Goal: Information Seeking & Learning: Find specific page/section

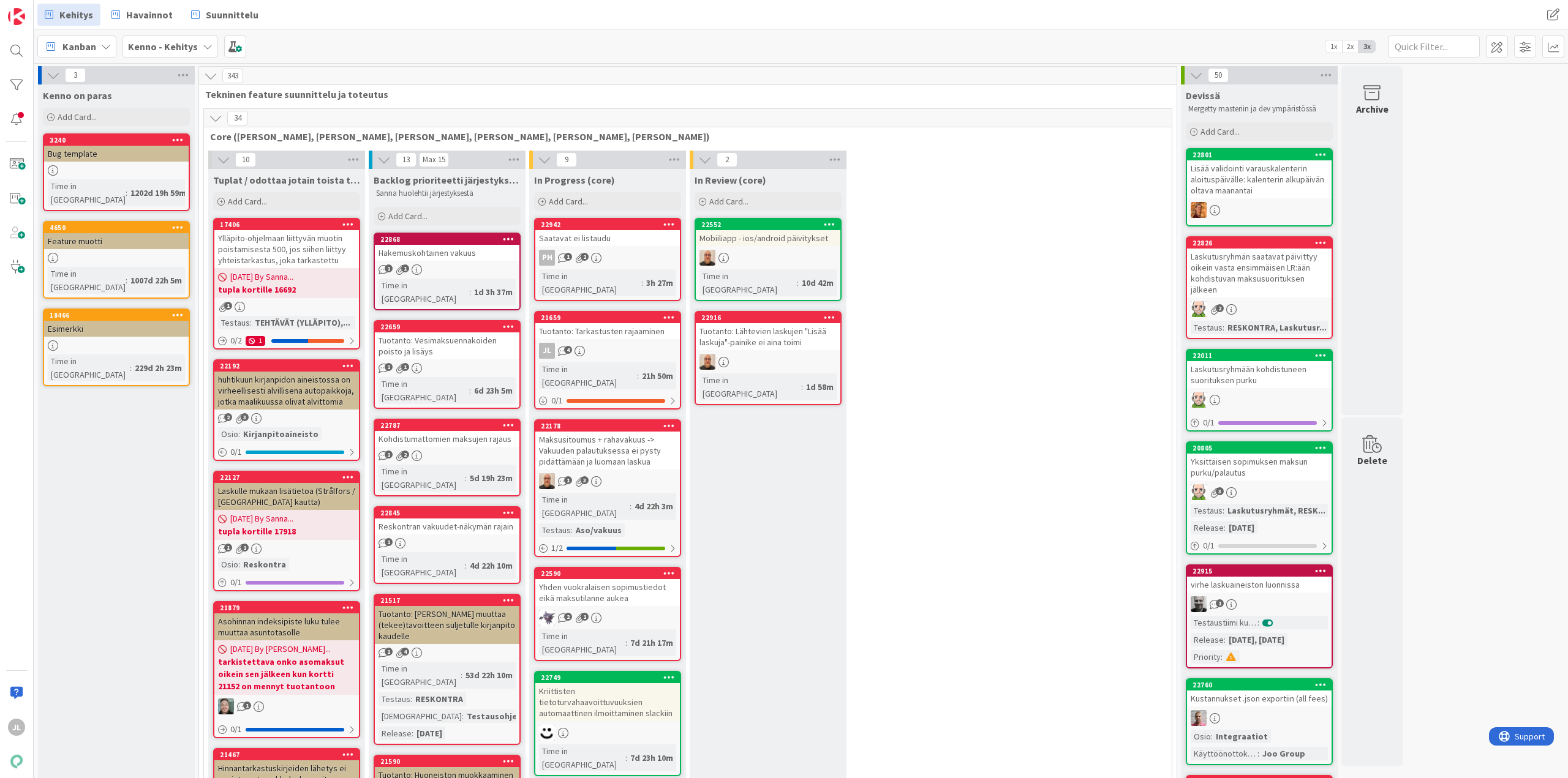
drag, startPoint x: 622, startPoint y: 322, endPoint x: 646, endPoint y: 340, distance: 30.0
click at [622, 323] on div "Tuotanto: Tarkastusten rajaaminen" at bounding box center [607, 331] width 145 height 16
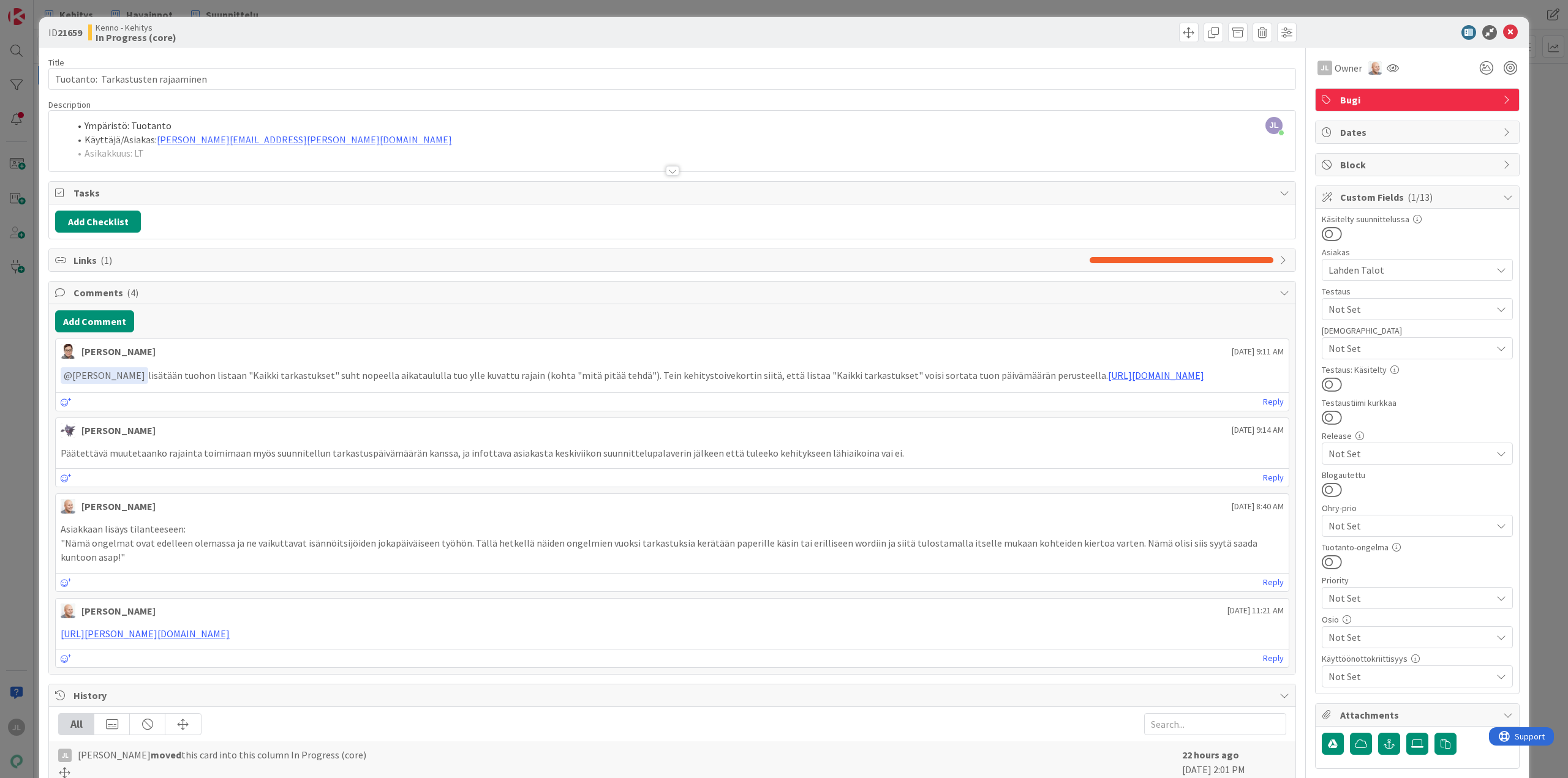
click at [520, 145] on div at bounding box center [672, 156] width 1246 height 31
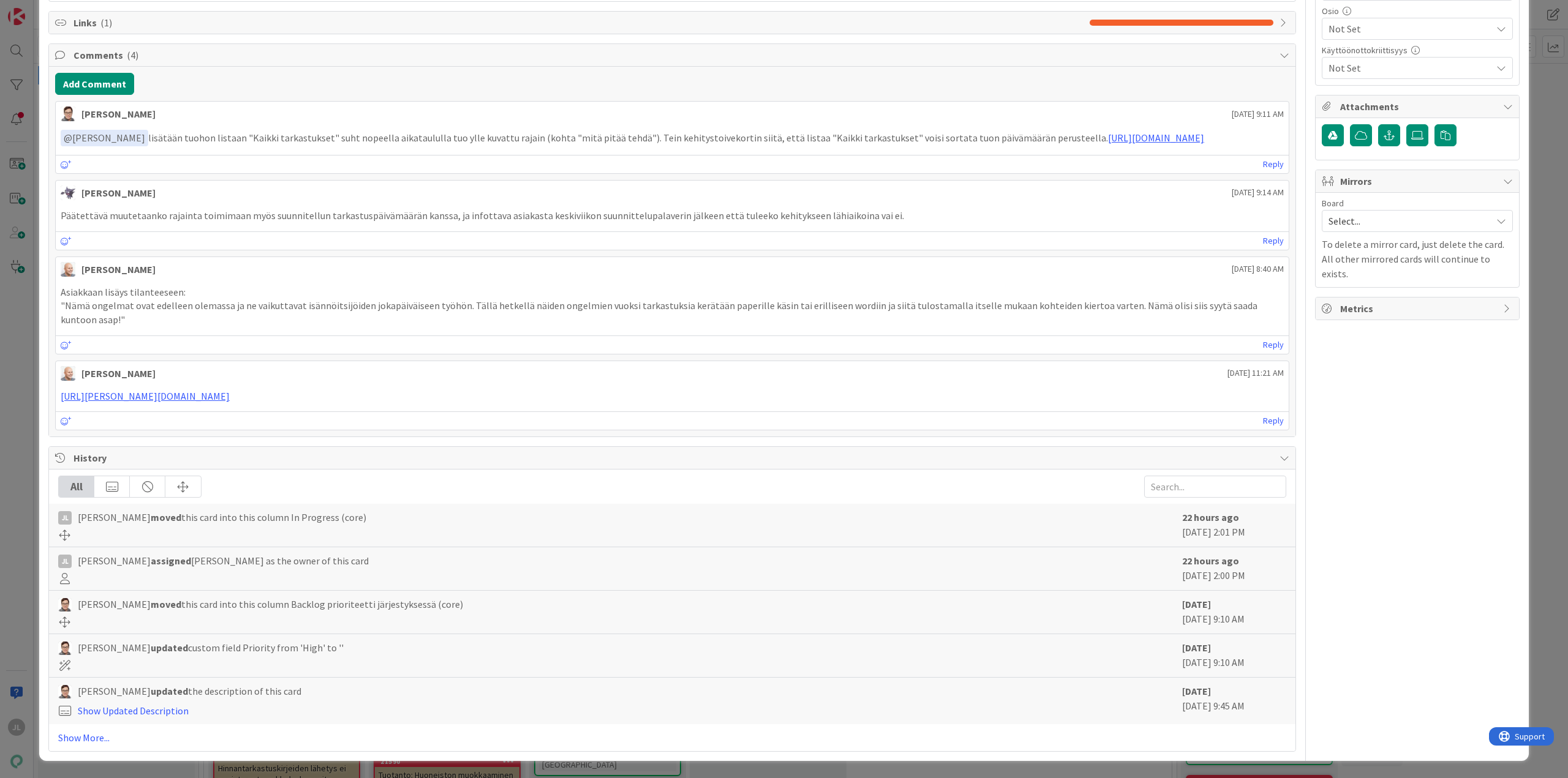
scroll to position [1163, 0]
copy li "14119"
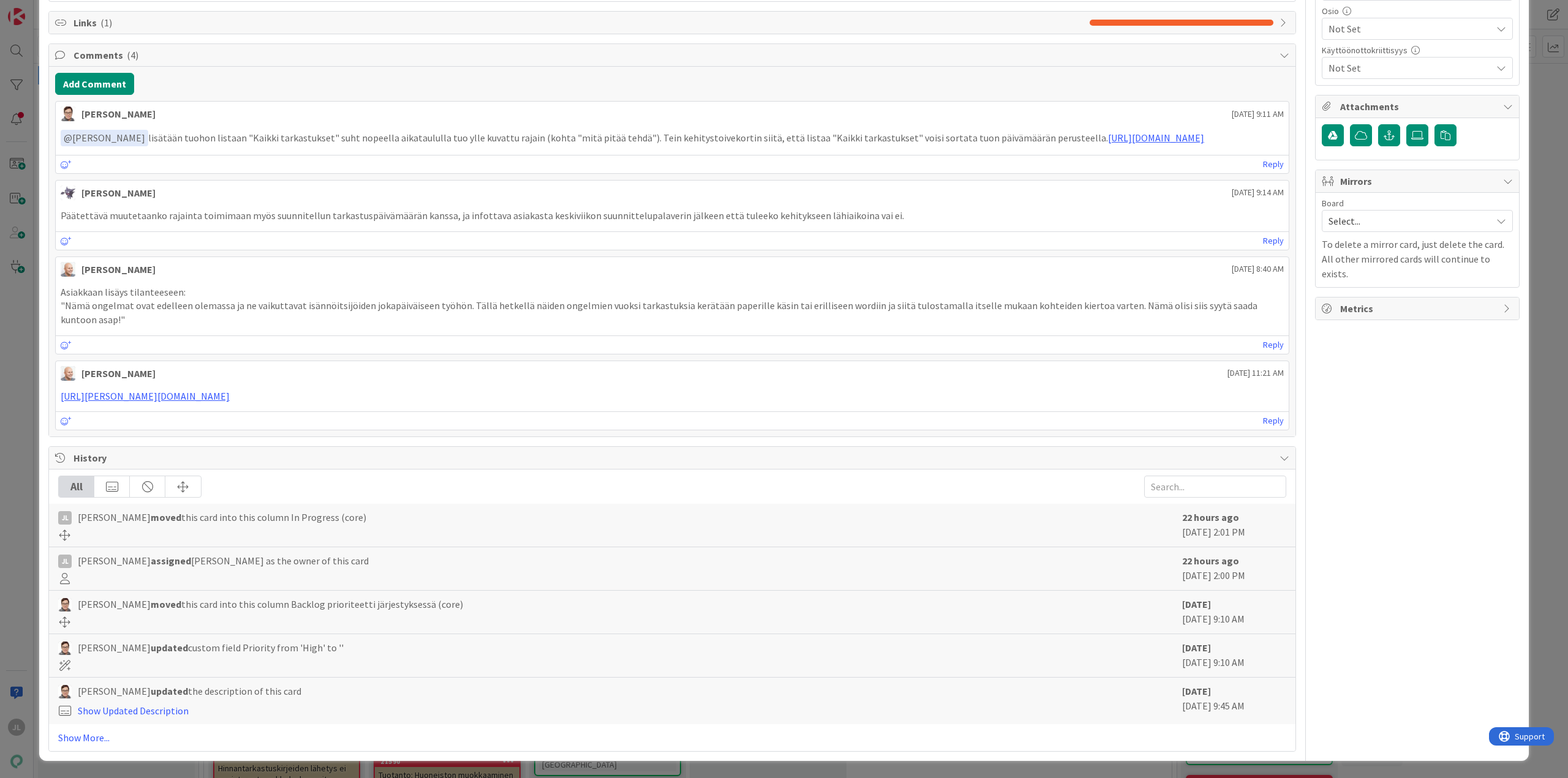
drag, startPoint x: 375, startPoint y: 342, endPoint x: 77, endPoint y: 342, distance: 298.0
copy li "Lisätä Kaikki tarkastukset listaan uusi rajain "Suunniteltu tarkastuspäiv"
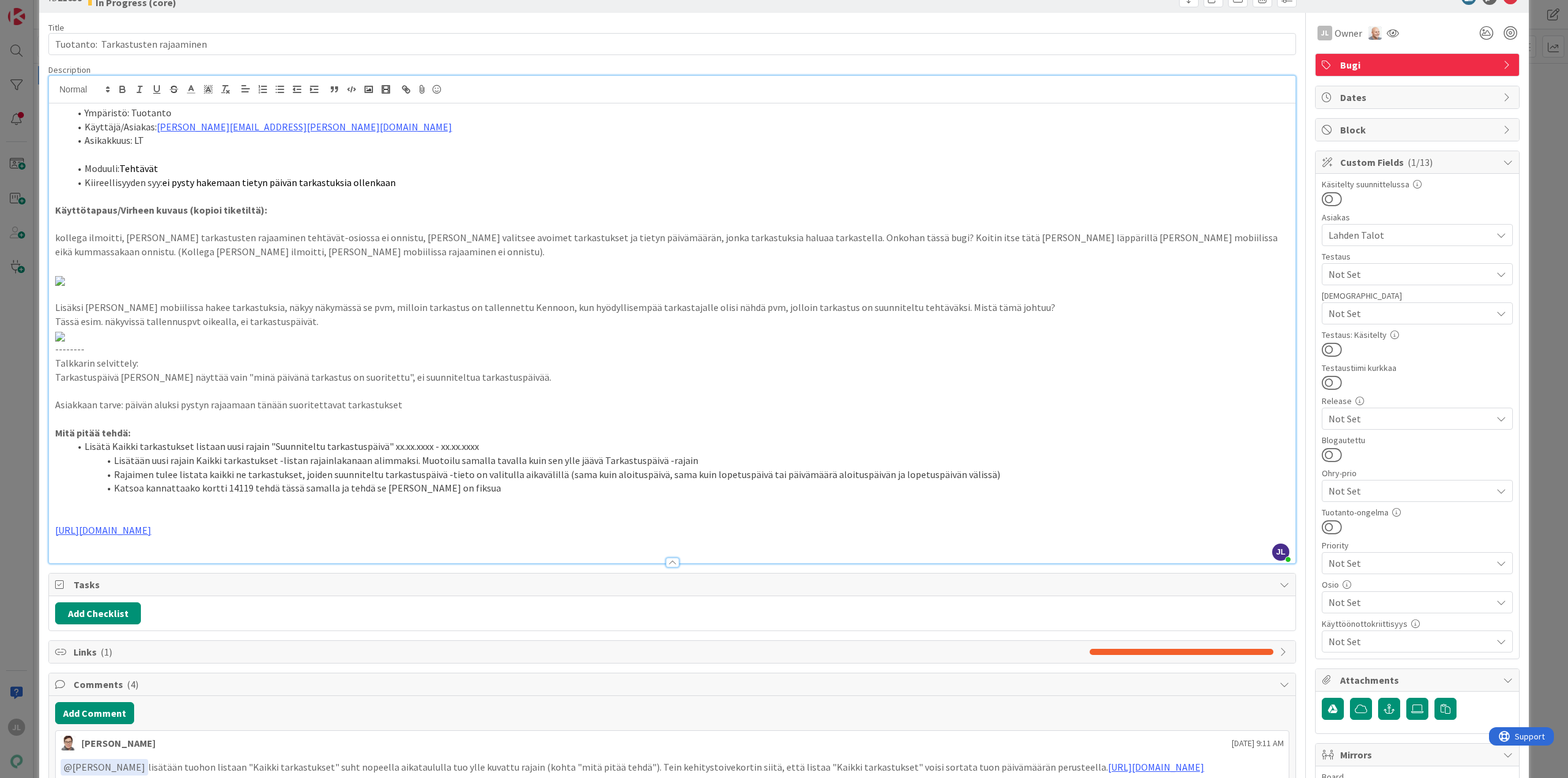
scroll to position [0, 0]
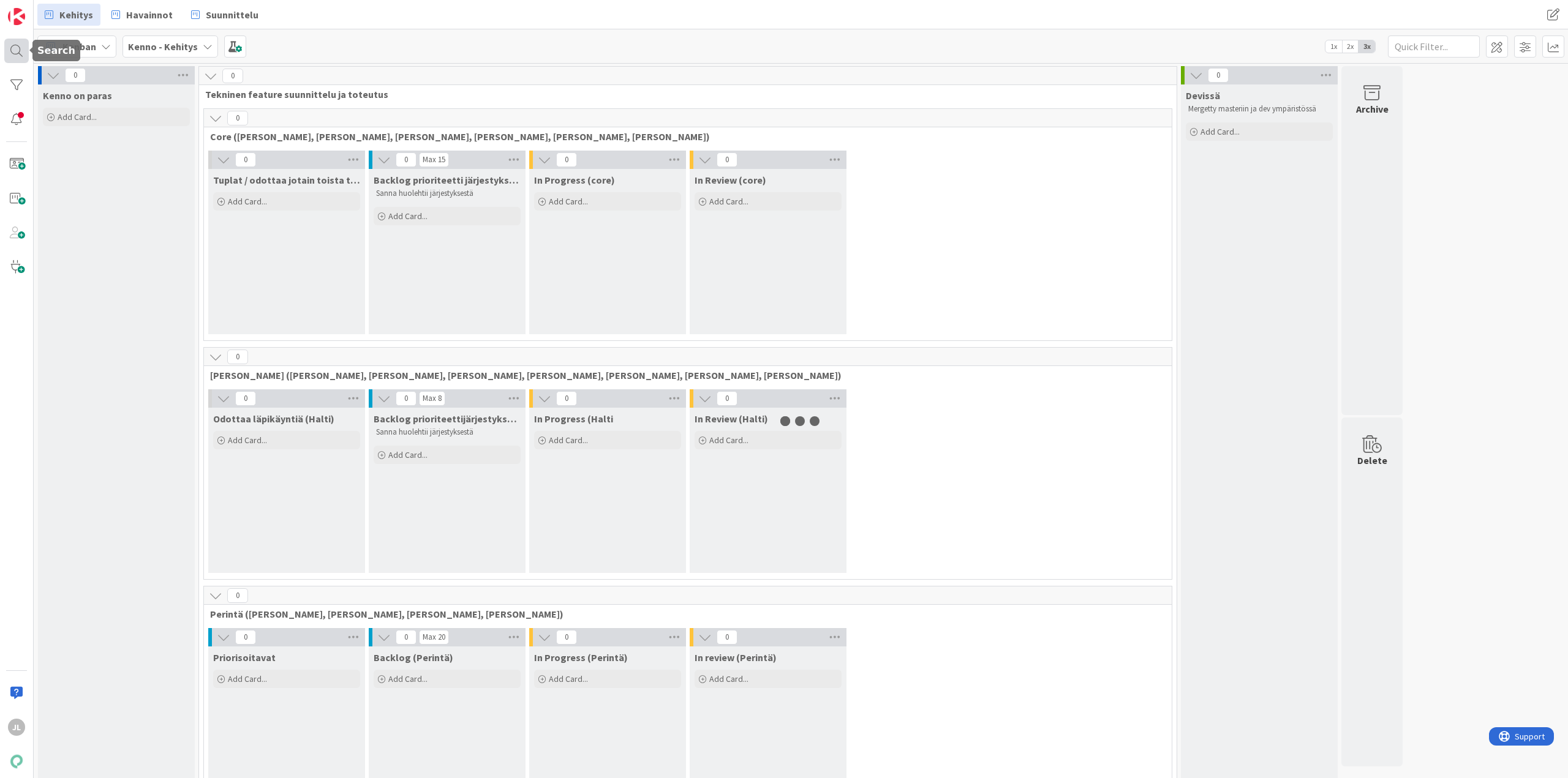
click at [15, 58] on div at bounding box center [16, 51] width 25 height 25
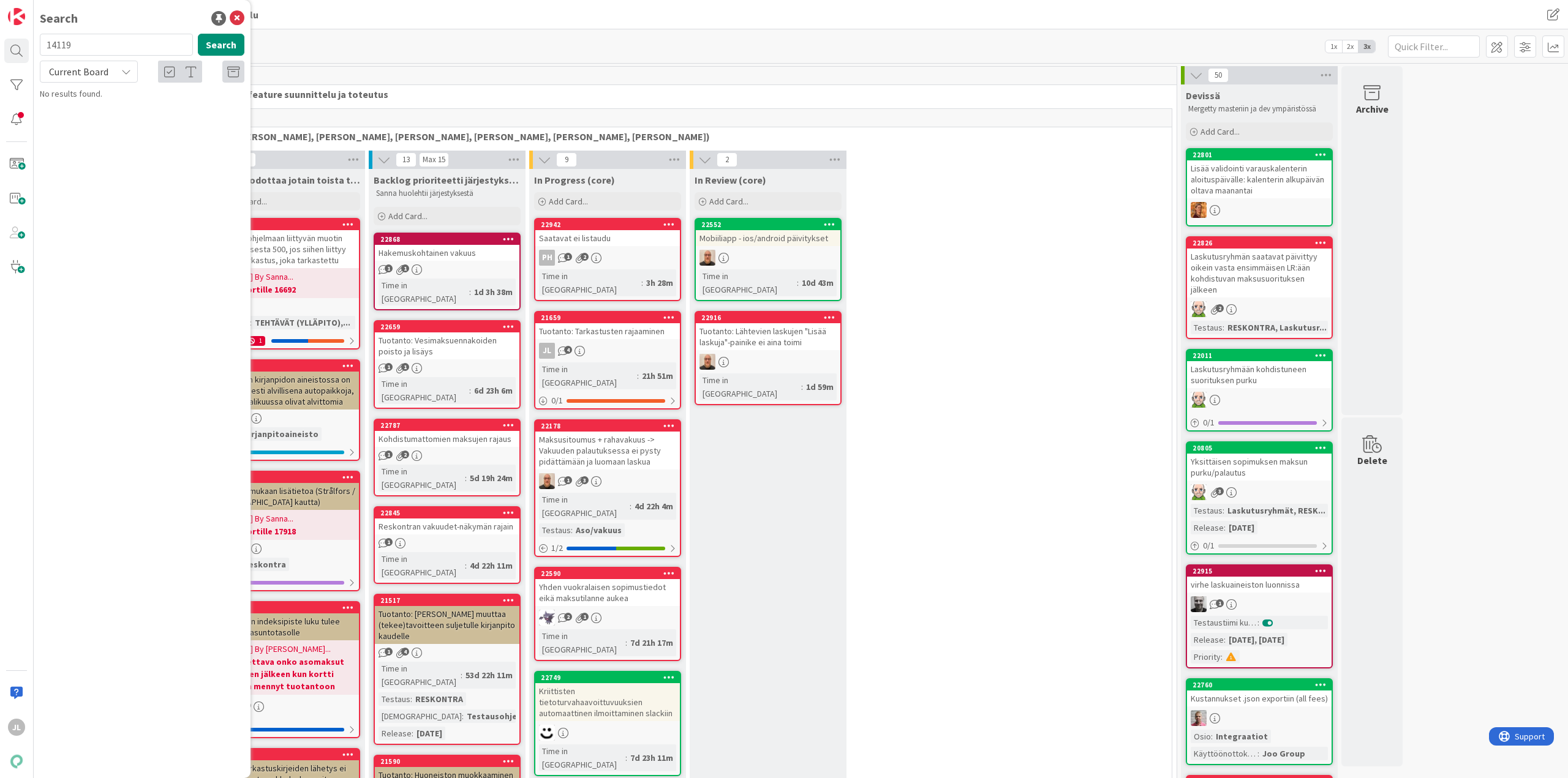
click at [99, 48] on input "14119" at bounding box center [116, 45] width 153 height 22
click at [232, 42] on button "Search" at bounding box center [221, 45] width 47 height 22
type input "14119"
click at [76, 76] on span "Current Board" at bounding box center [79, 71] width 59 height 12
click at [84, 121] on span "All Boards" at bounding box center [110, 123] width 128 height 19
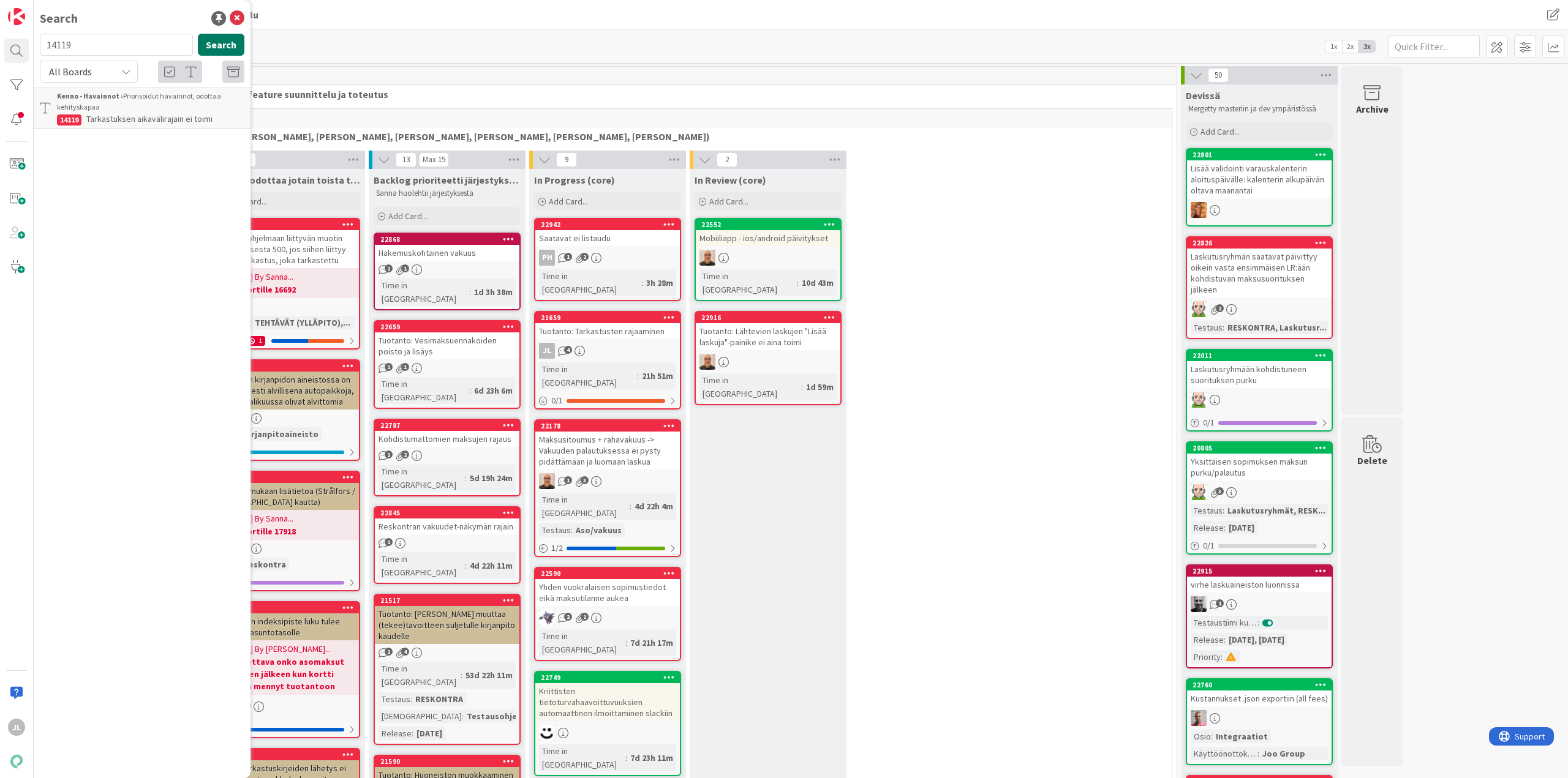
click at [218, 44] on button "Search" at bounding box center [221, 45] width 47 height 22
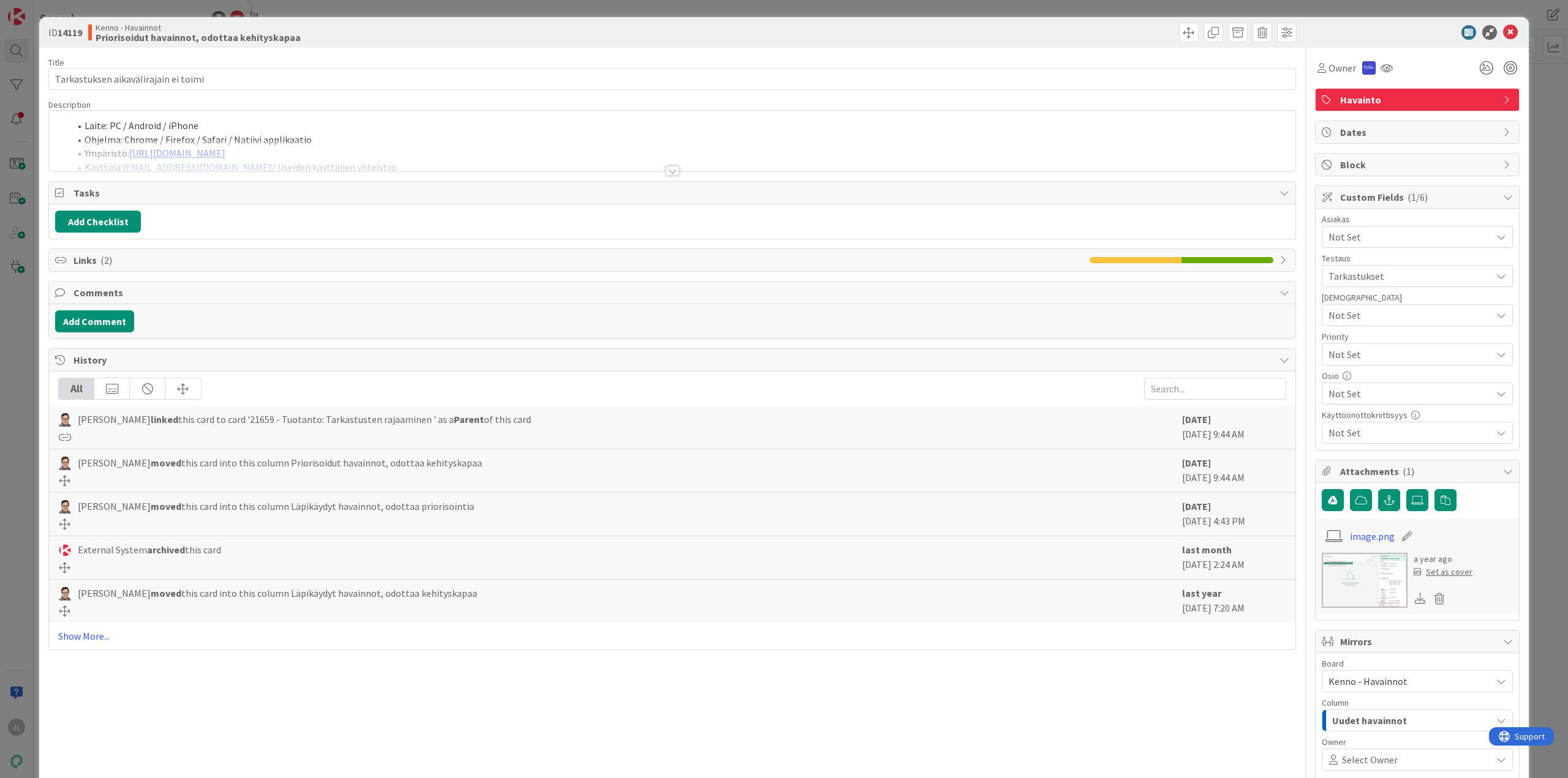
click at [404, 142] on div at bounding box center [672, 156] width 1246 height 31
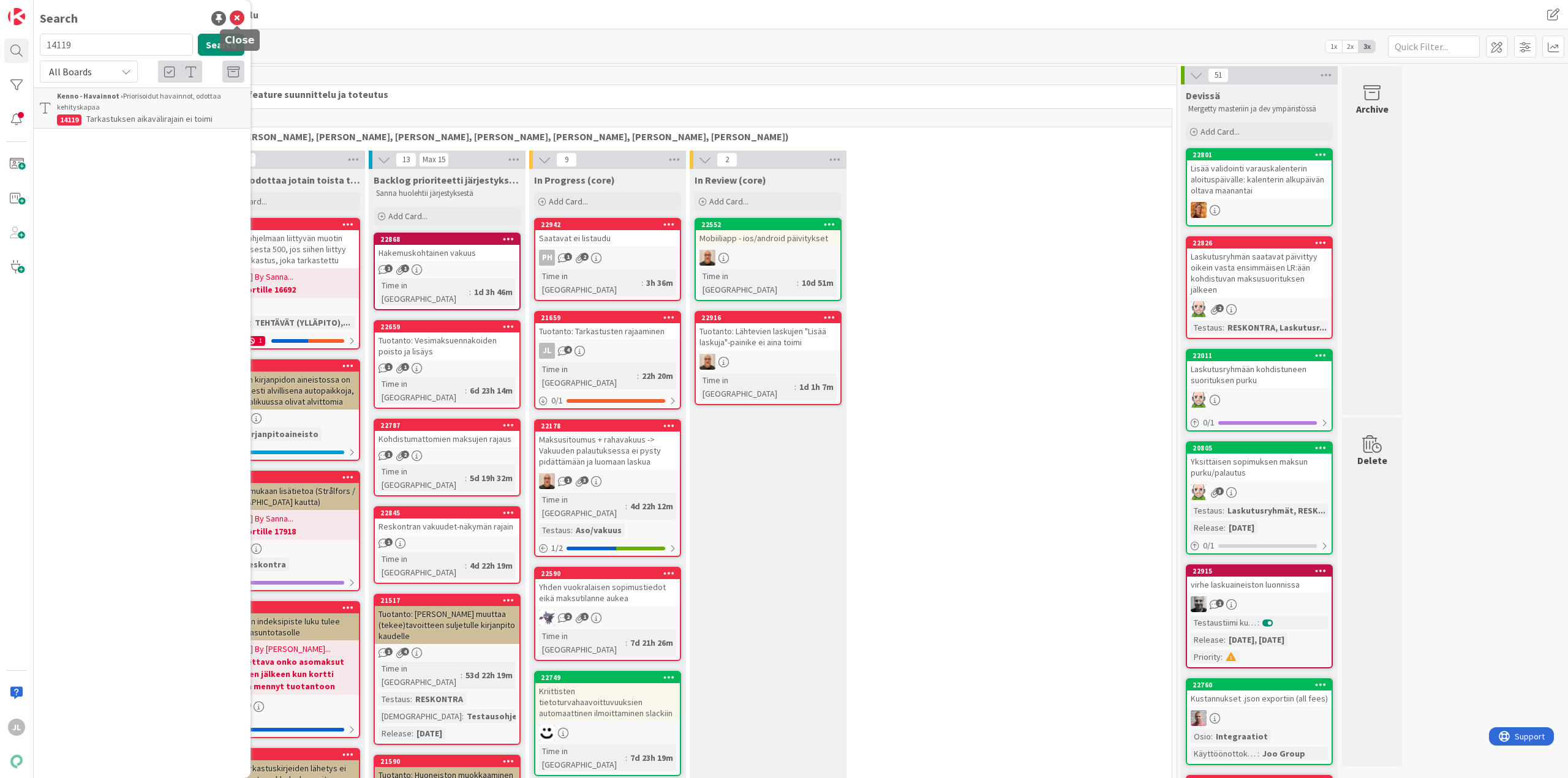
click at [239, 16] on icon at bounding box center [236, 18] width 14 height 14
